Goal: Information Seeking & Learning: Learn about a topic

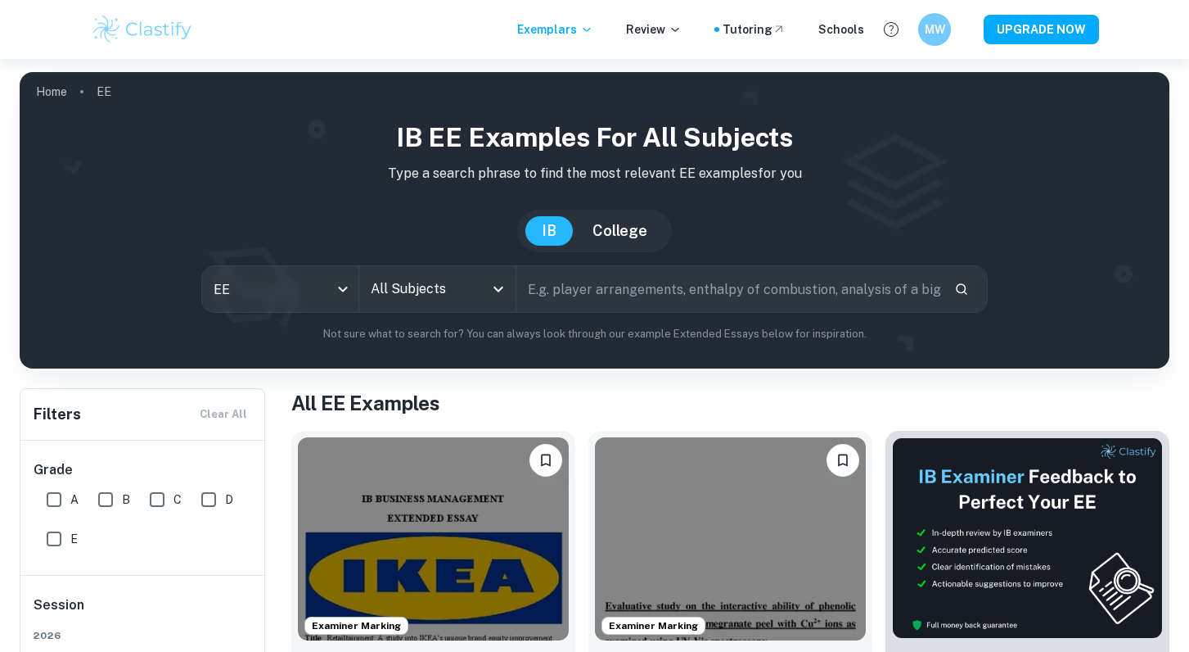
scroll to position [236, 0]
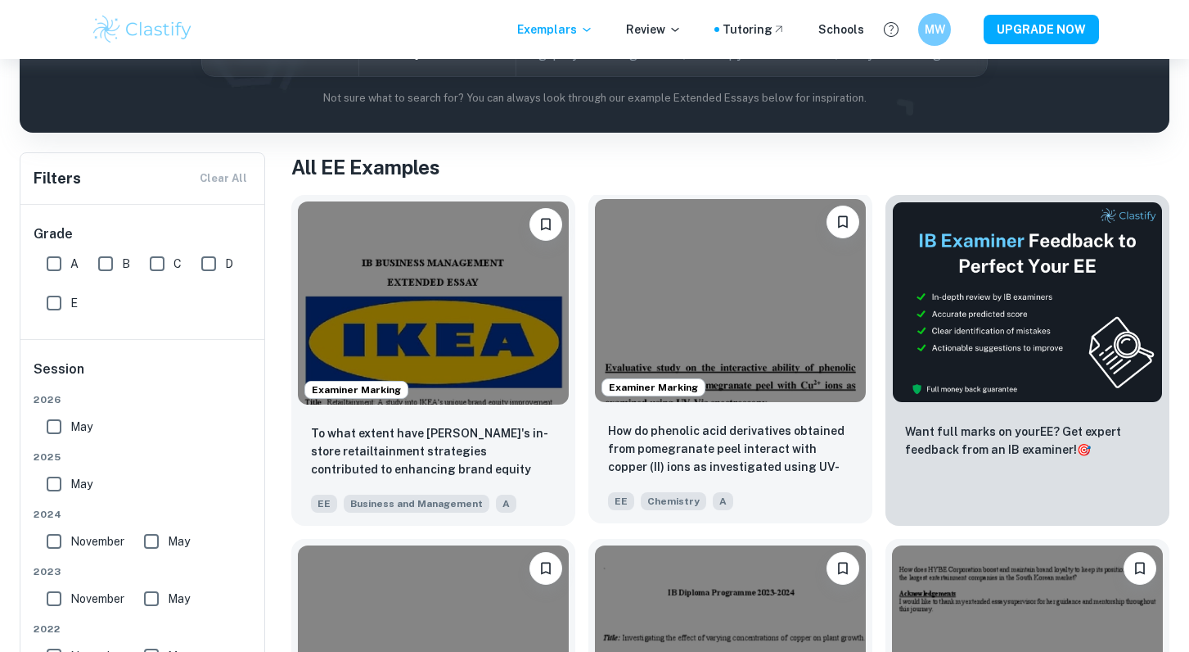
click at [679, 411] on div "How do phenolic acid derivatives obtained from pomegranate peel interact with c…" at bounding box center [731, 465] width 284 height 115
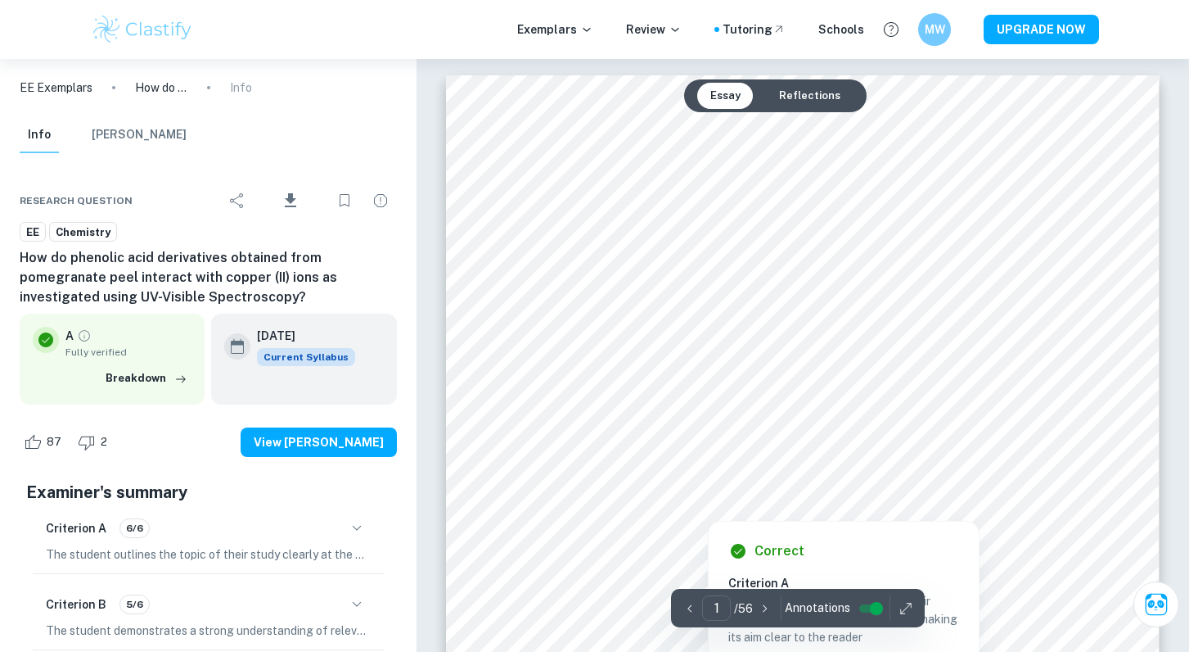
scroll to position [95, 0]
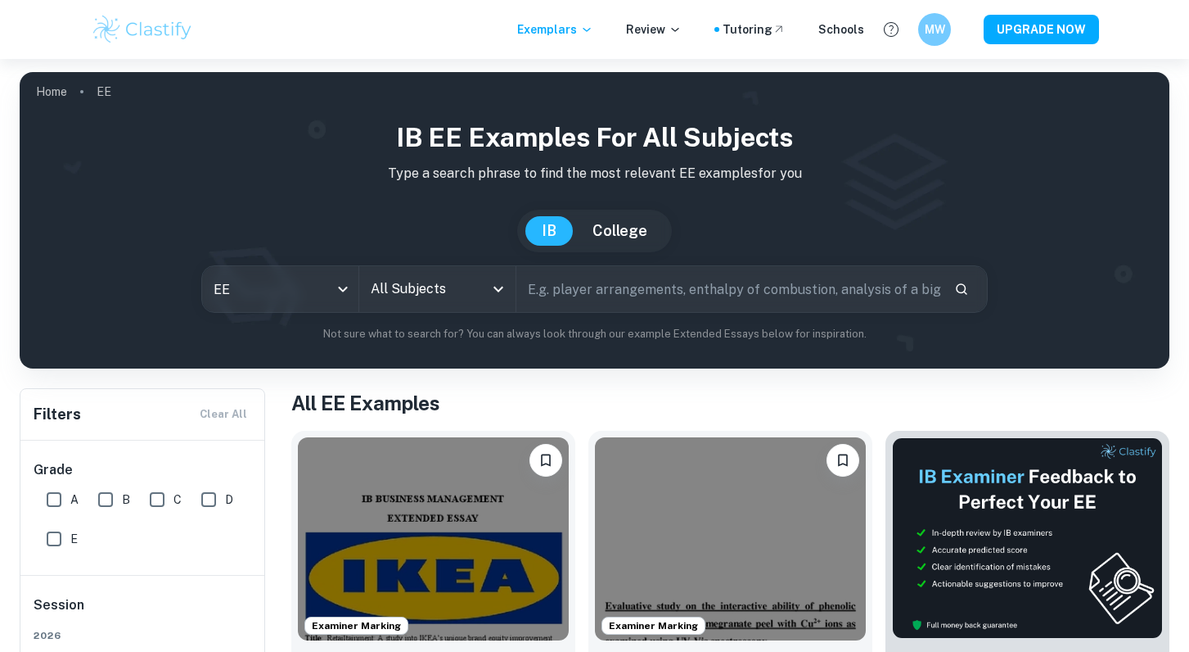
click at [698, 302] on input "text" at bounding box center [729, 289] width 425 height 46
type input "psilocybin"
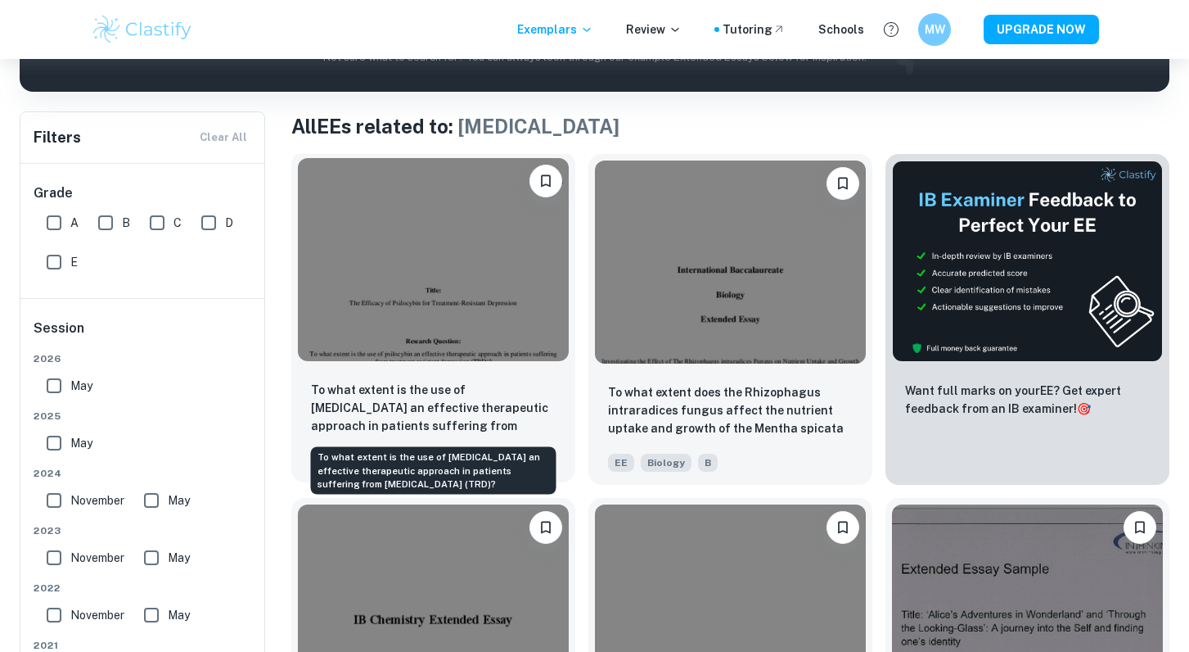
scroll to position [327, 0]
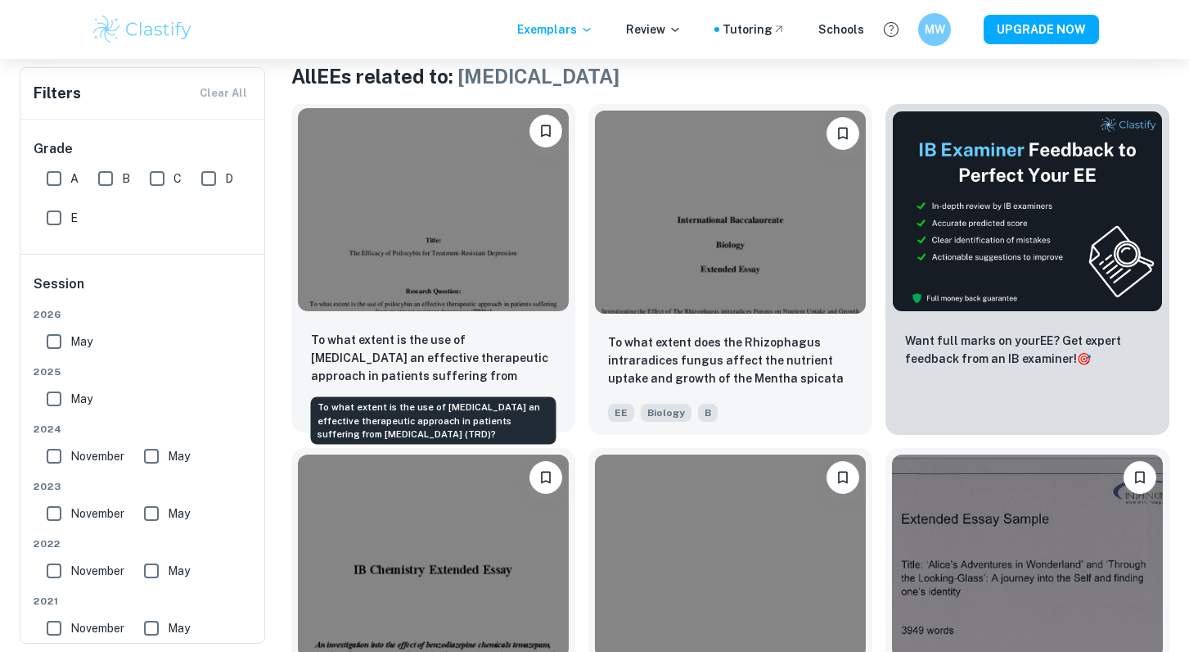
click at [421, 348] on p "To what extent is the use of psilocybin an effective therapeutic approach in pa…" at bounding box center [433, 359] width 245 height 56
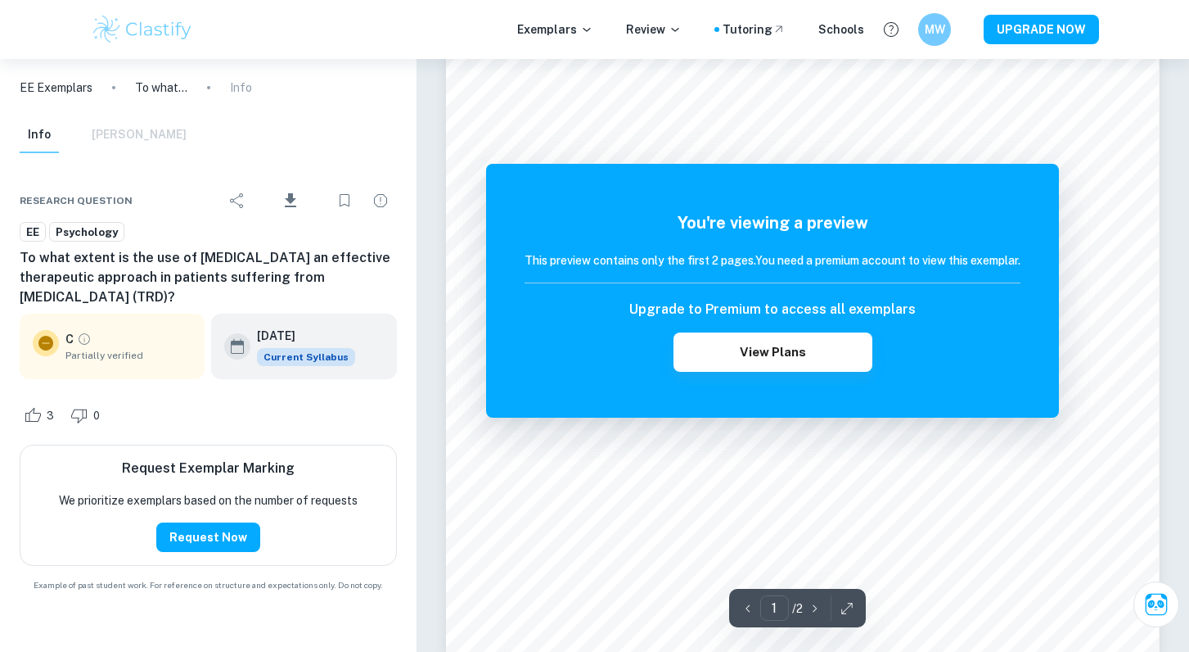
scroll to position [349, 0]
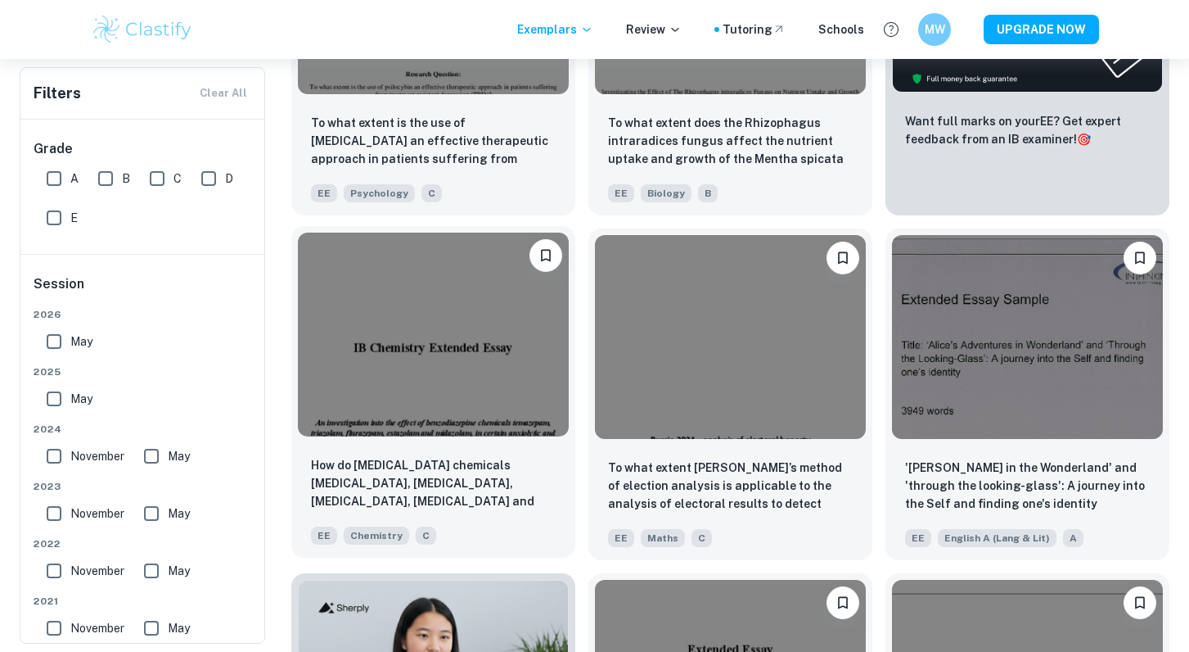
scroll to position [548, 0]
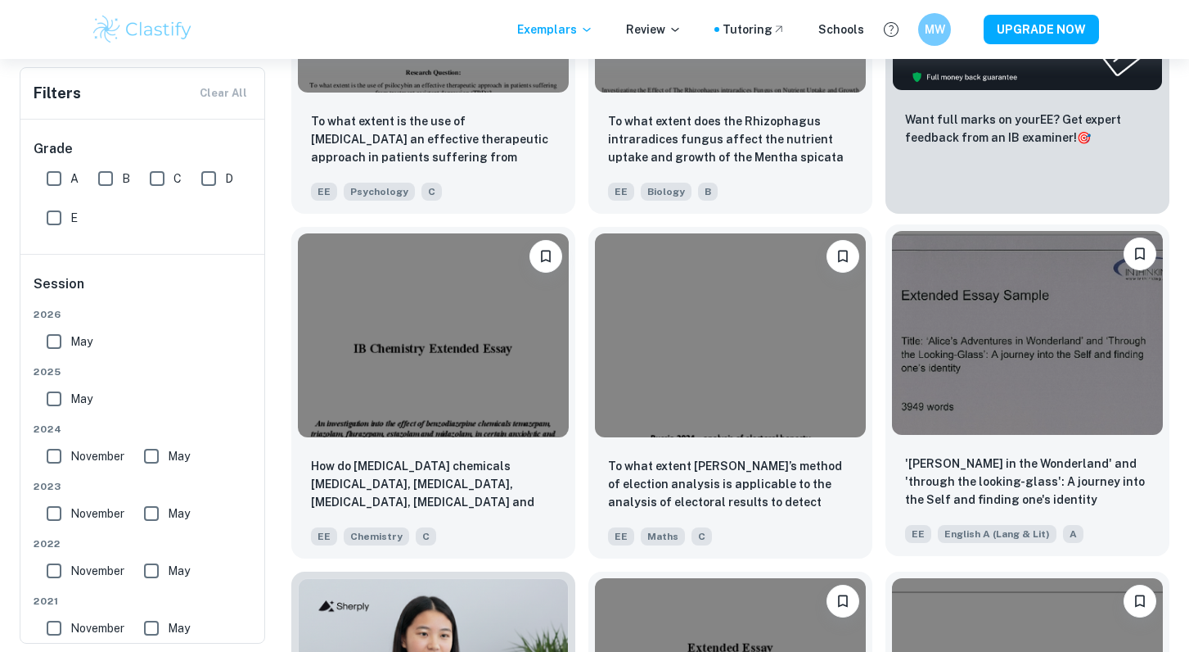
click at [988, 398] on img at bounding box center [1027, 332] width 271 height 203
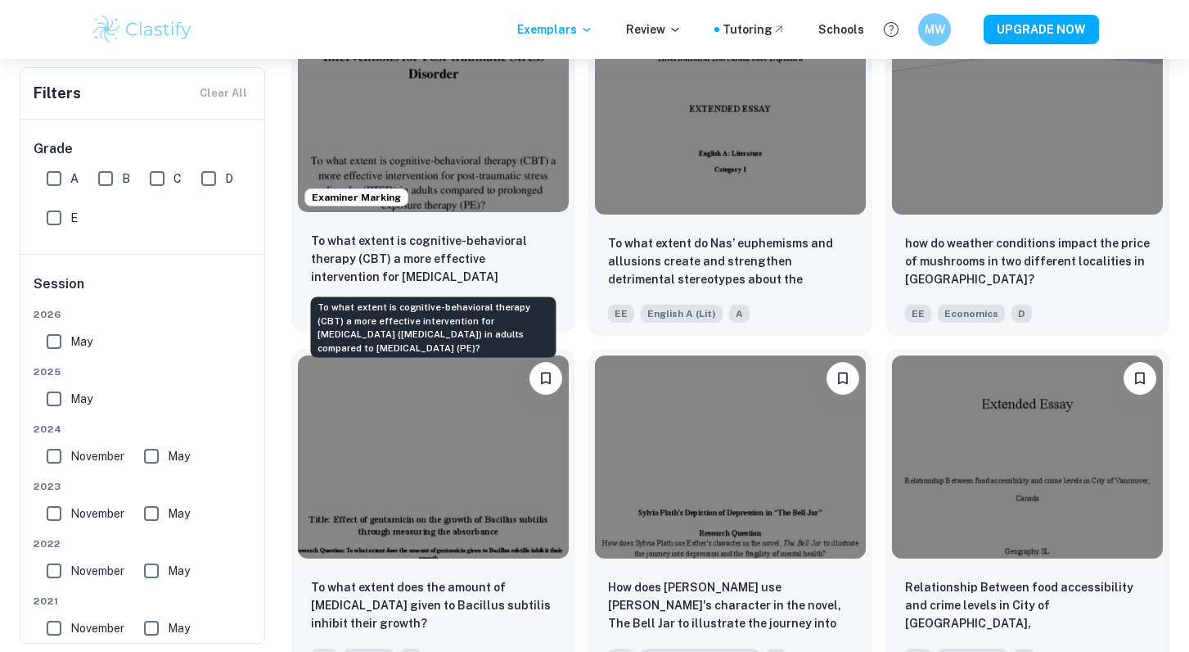
scroll to position [3683, 0]
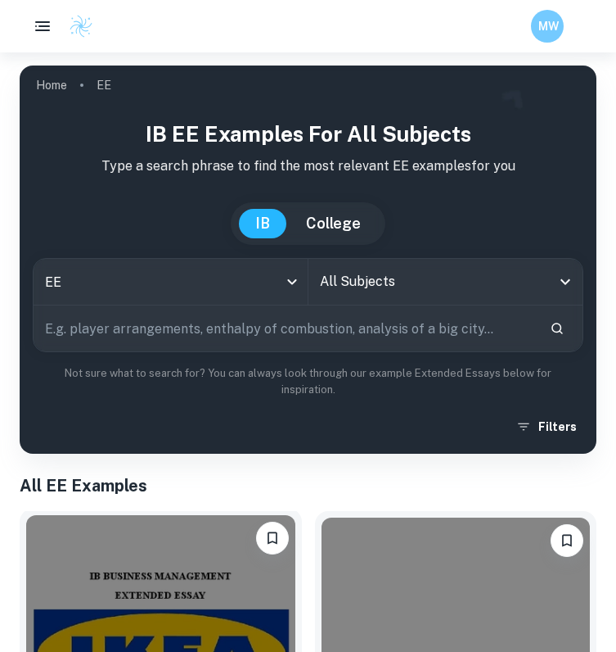
scroll to position [251, 0]
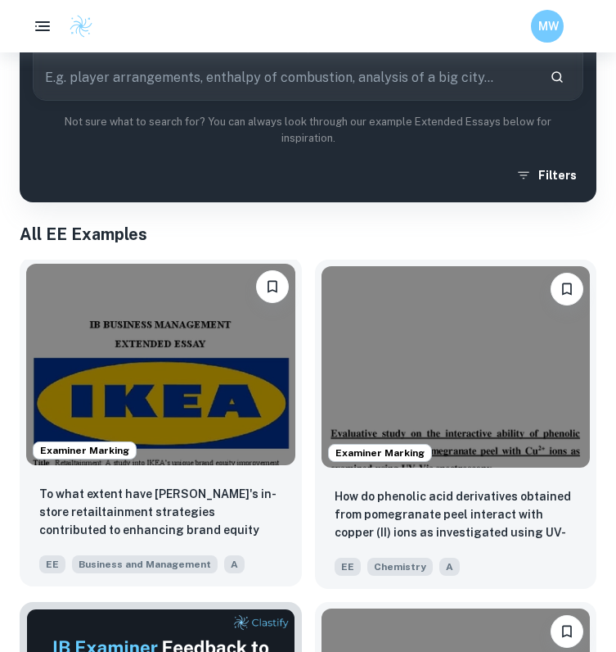
click at [241, 483] on div "To what extent have [PERSON_NAME]'s in-store retailtainment strategies contribu…" at bounding box center [161, 528] width 282 height 115
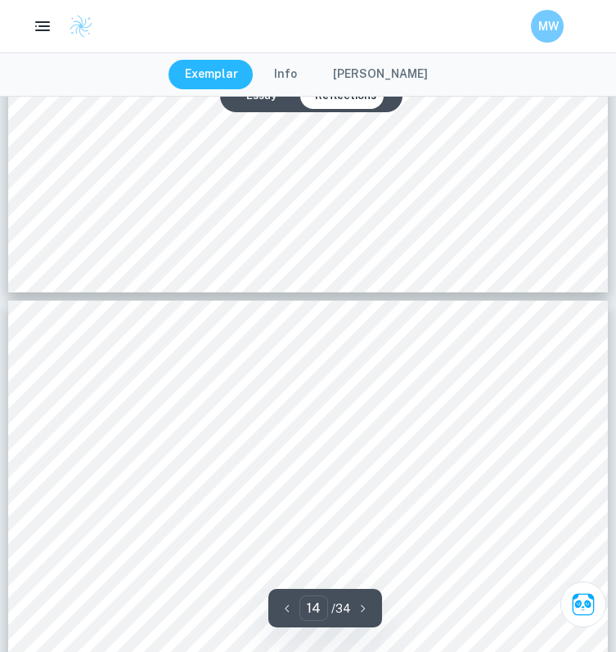
scroll to position [11236, 0]
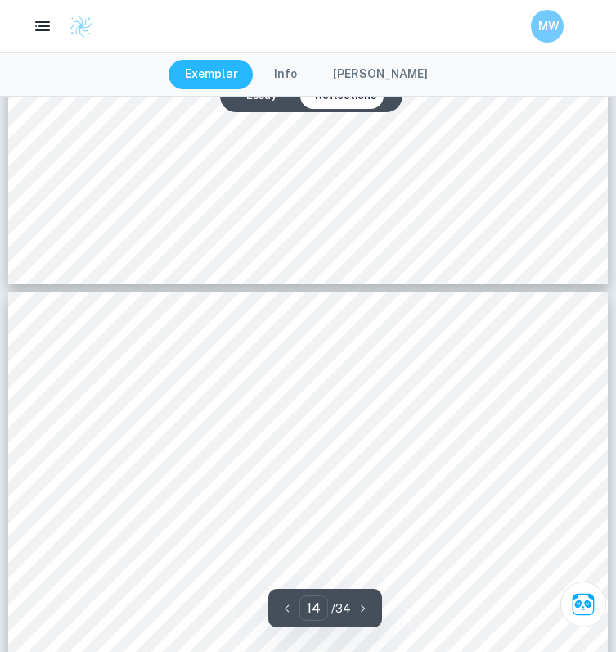
type input "1"
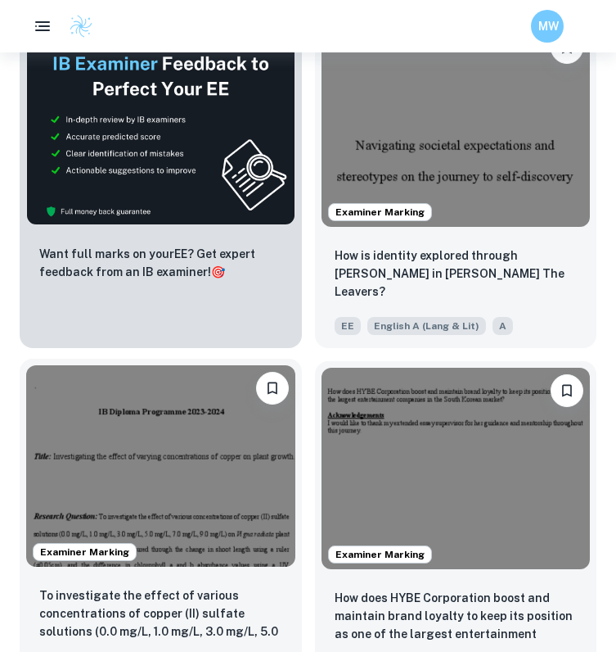
scroll to position [1060, 0]
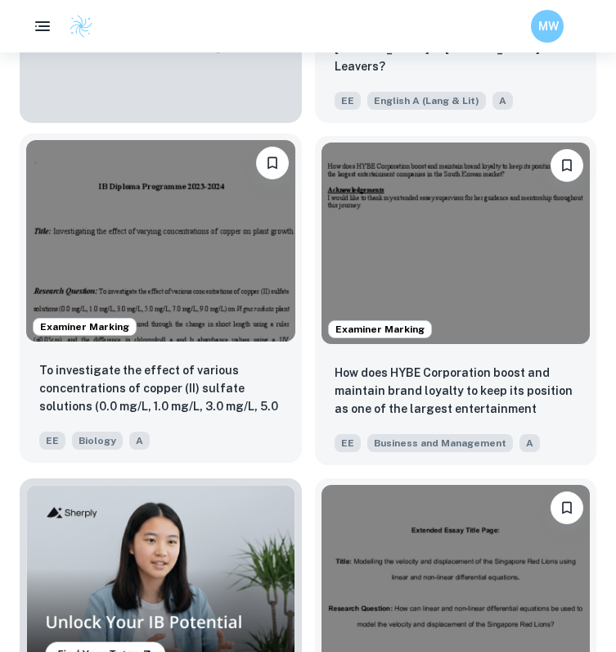
click at [227, 402] on p "To investigate the effect of various concentrations of copper (II) sulfate solu…" at bounding box center [160, 389] width 243 height 56
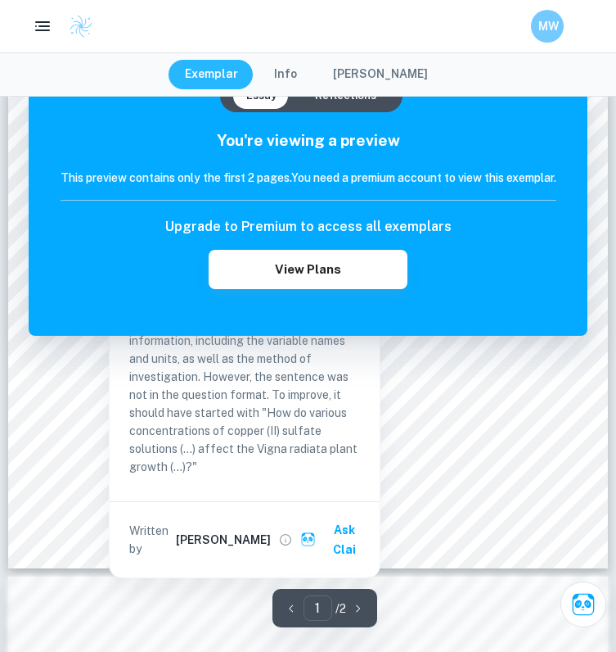
scroll to position [480, 0]
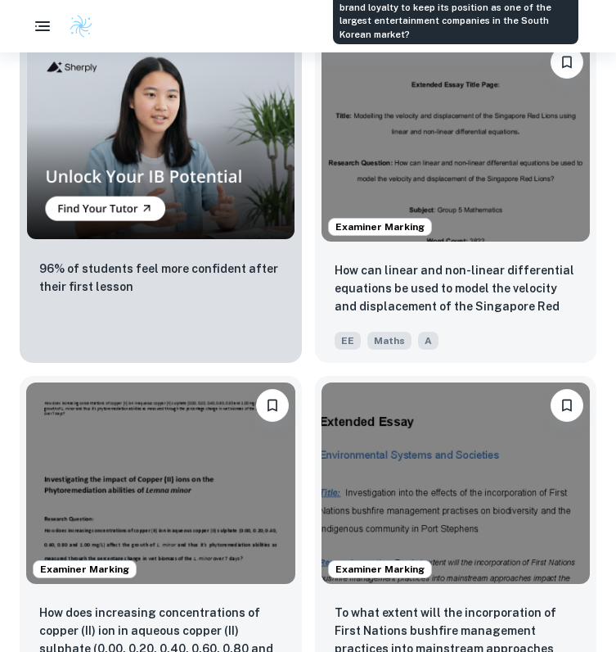
scroll to position [1550, 0]
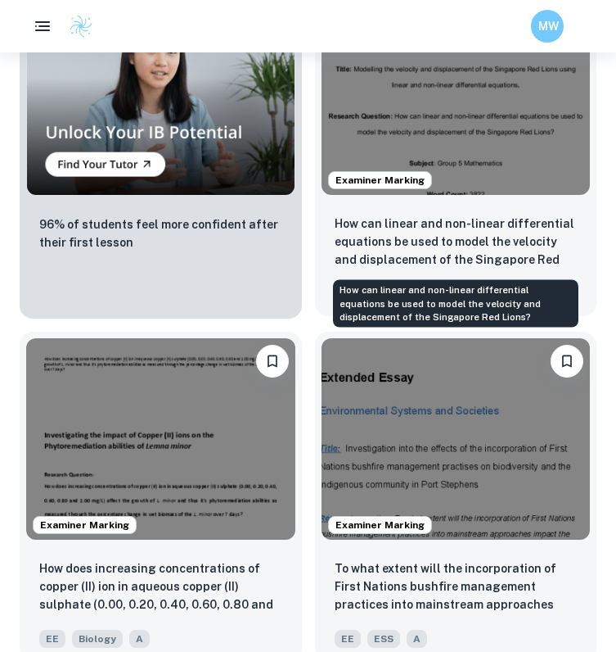
click at [407, 268] on p "How can linear and non-linear differential equations be used to model the veloc…" at bounding box center [456, 242] width 243 height 56
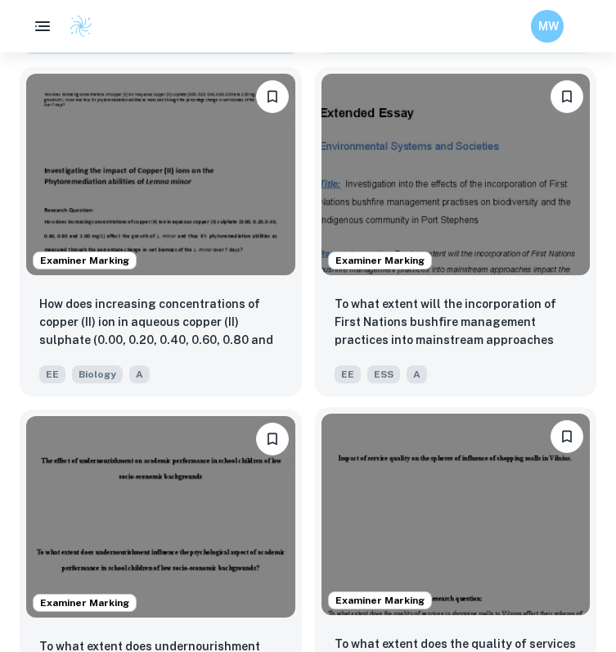
scroll to position [1813, 0]
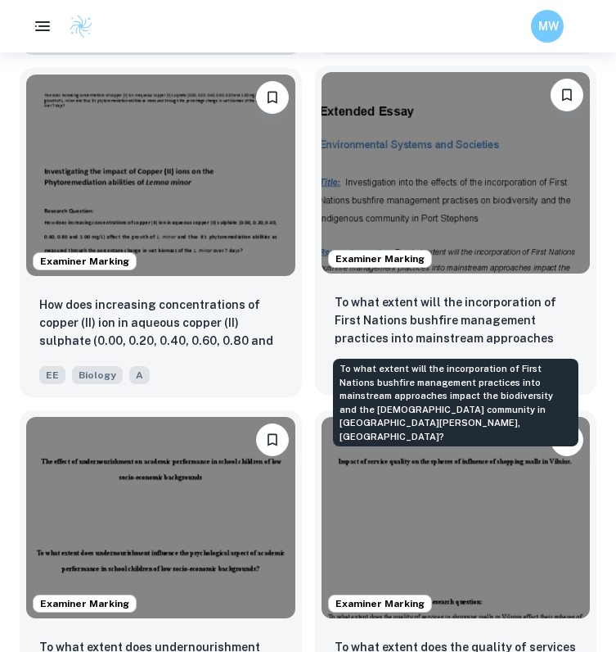
click at [448, 320] on p "To what extent will the incorporation of First Nations bushfire management prac…" at bounding box center [456, 321] width 243 height 56
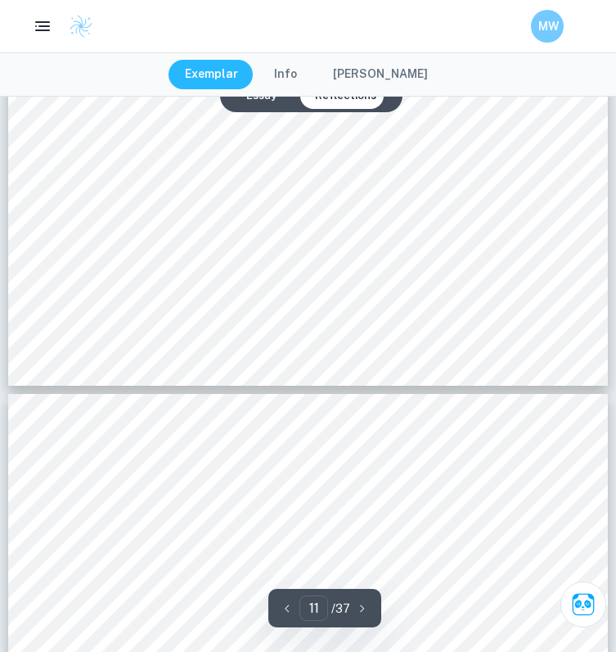
type input "12"
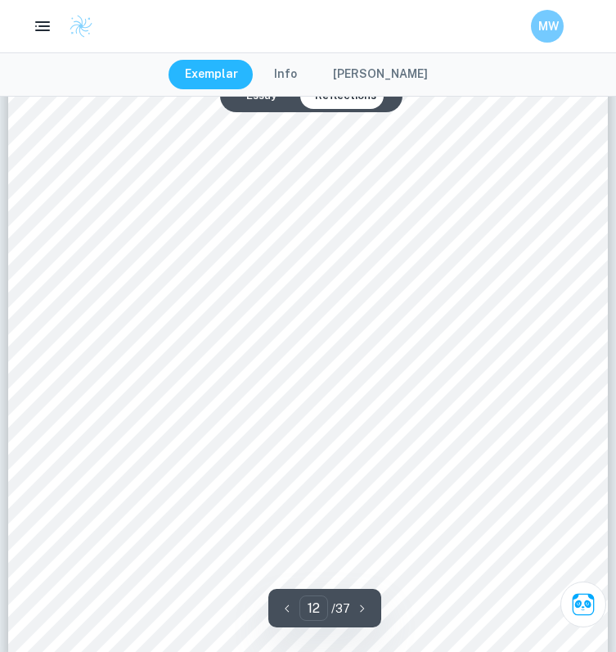
scroll to position [10186, 0]
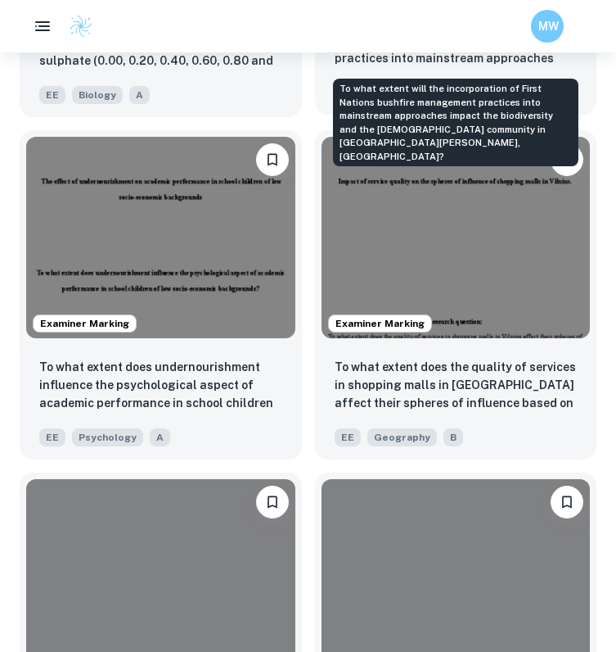
scroll to position [2434, 0]
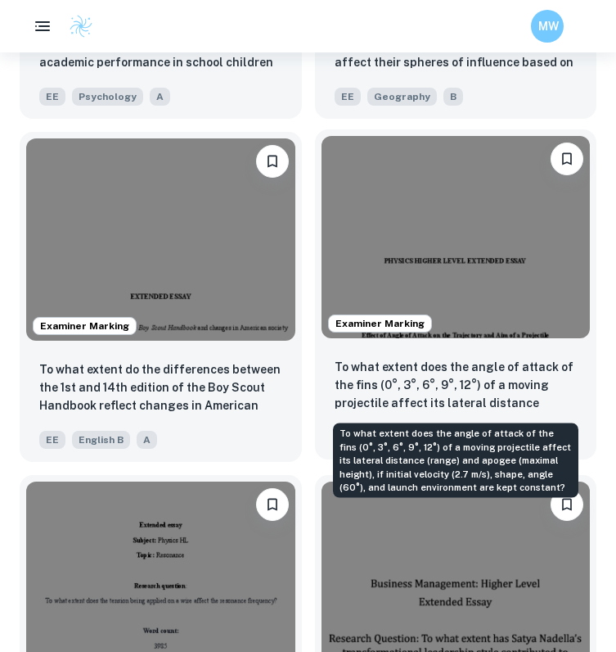
click at [361, 386] on p "To what extent does the angle of attack of the fins (0°, 3°, 6°, 9°, 12°) of a …" at bounding box center [456, 386] width 243 height 56
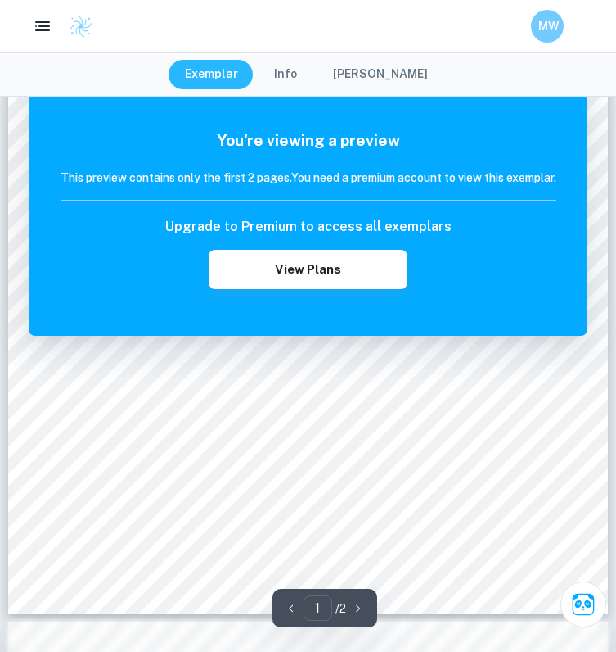
scroll to position [634, 0]
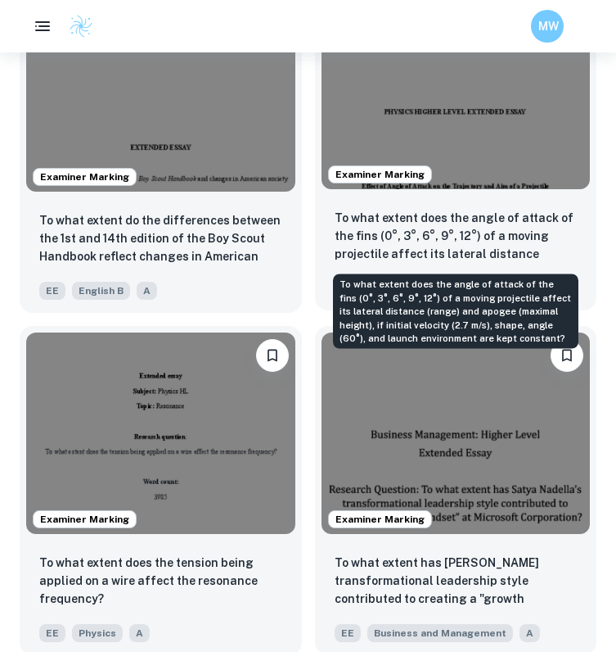
scroll to position [2903, 0]
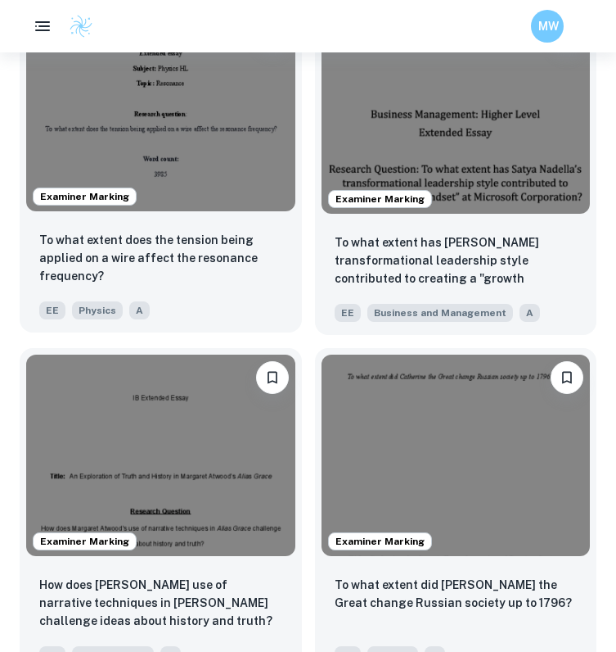
click at [114, 225] on div "To what extent does the tension being applied on a wire affect the resonance fr…" at bounding box center [161, 275] width 282 height 115
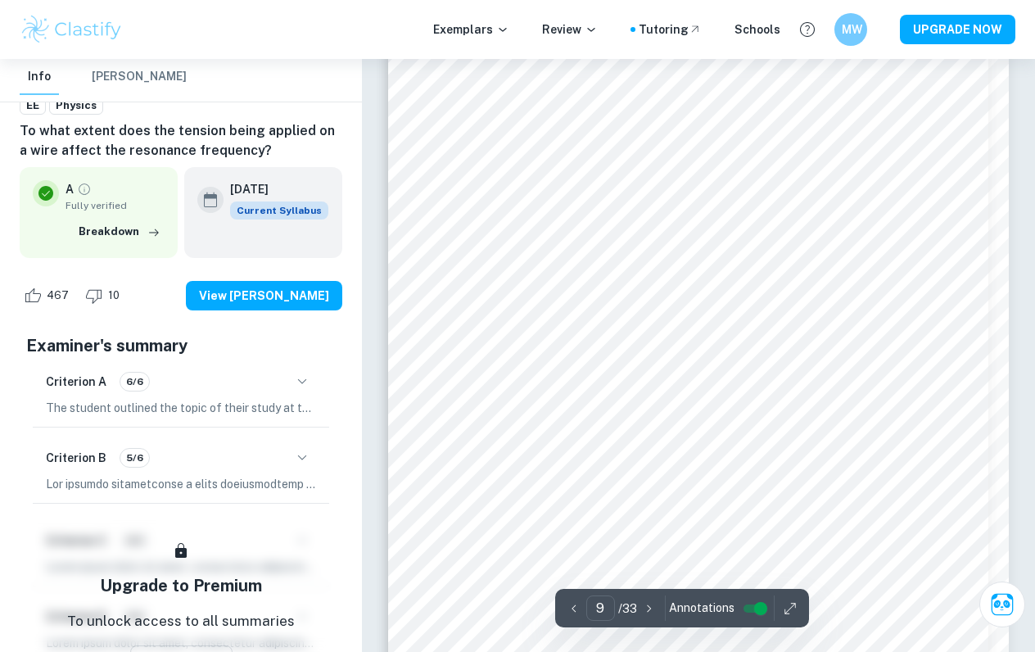
scroll to position [6891, 0]
type input "14"
